Goal: Transaction & Acquisition: Subscribe to service/newsletter

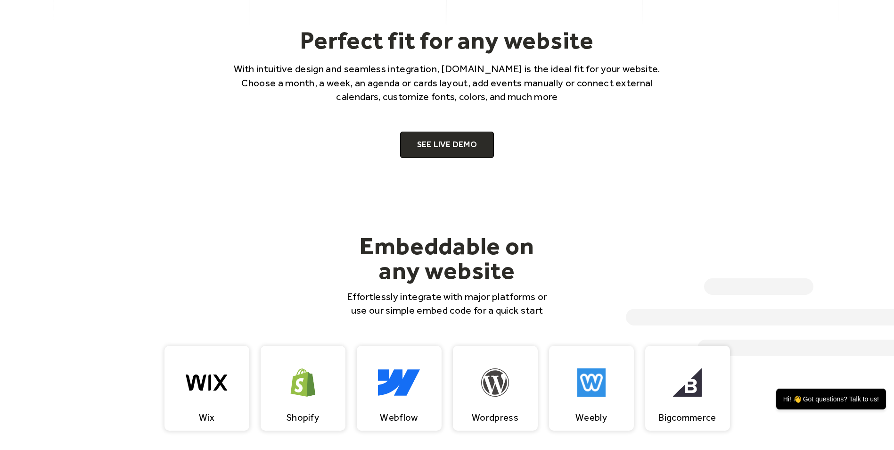
scroll to position [717, 0]
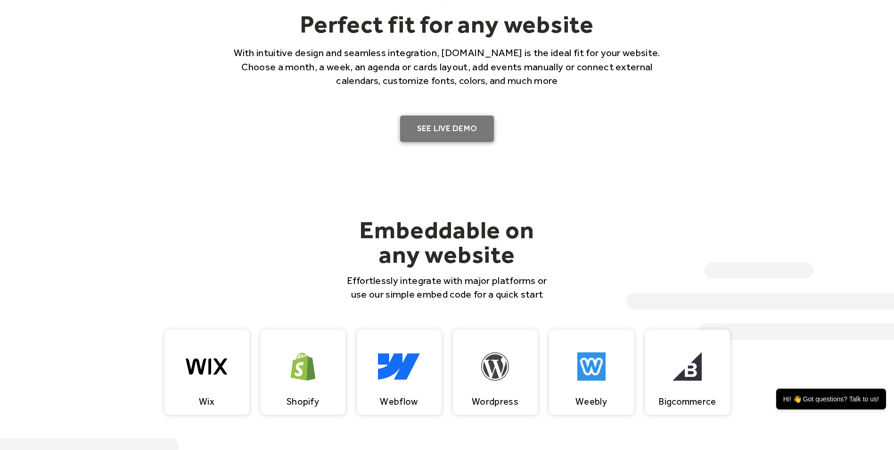
click at [450, 133] on link "SEE LIVE DEMO" at bounding box center [447, 128] width 94 height 26
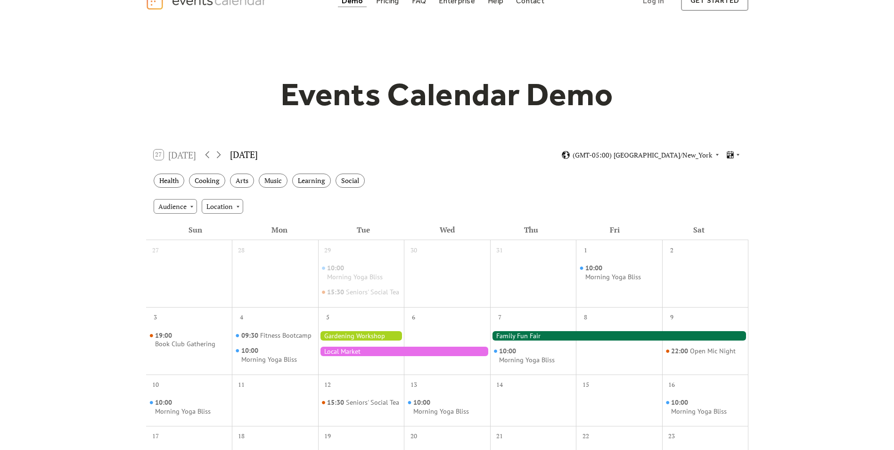
scroll to position [19, 0]
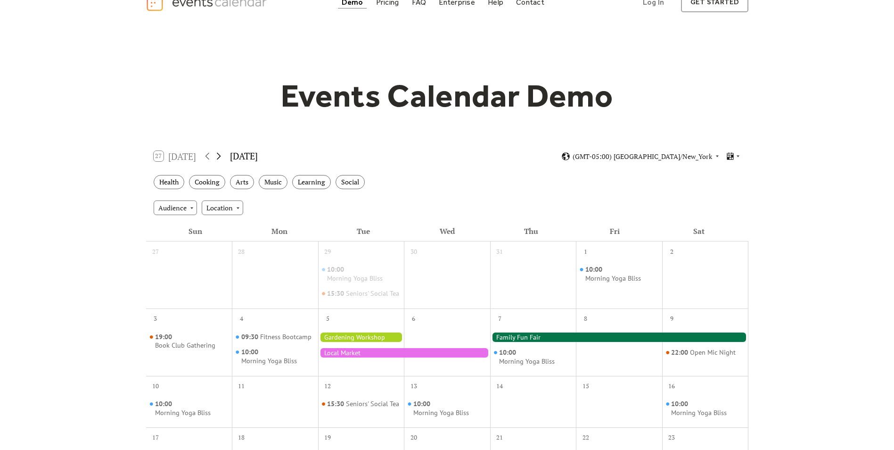
click at [221, 155] on icon at bounding box center [218, 155] width 11 height 11
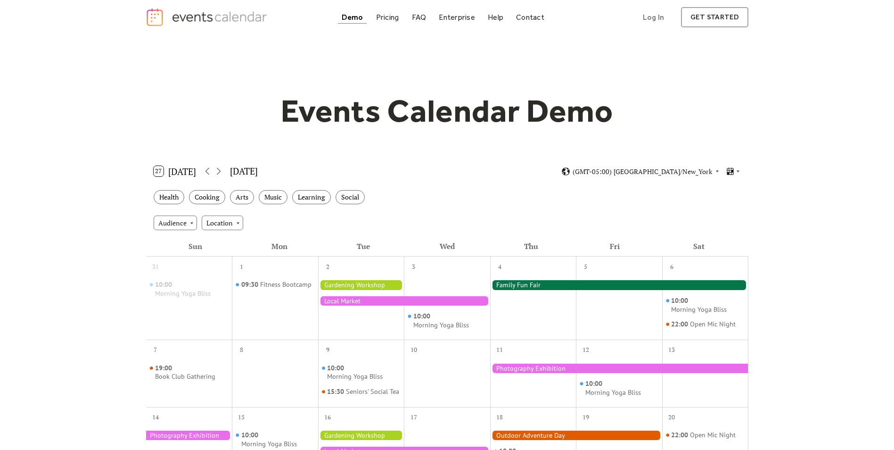
scroll to position [0, 0]
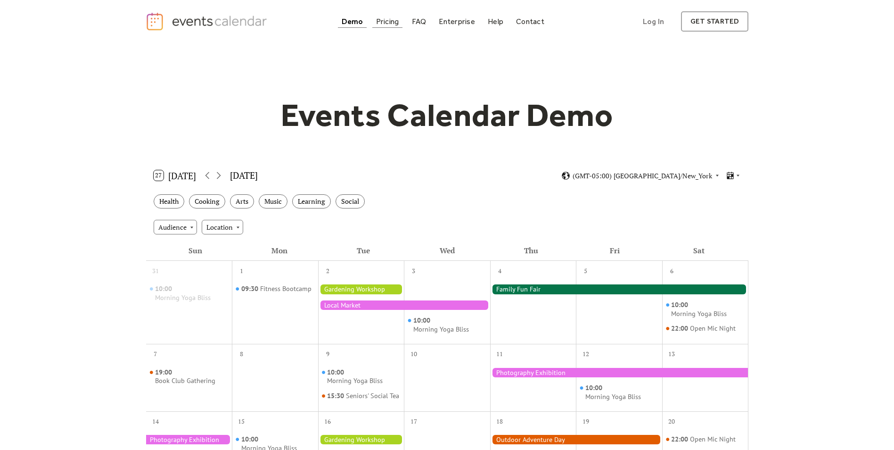
click at [387, 26] on link "Pricing" at bounding box center [387, 21] width 31 height 13
